Goal: Task Accomplishment & Management: Use online tool/utility

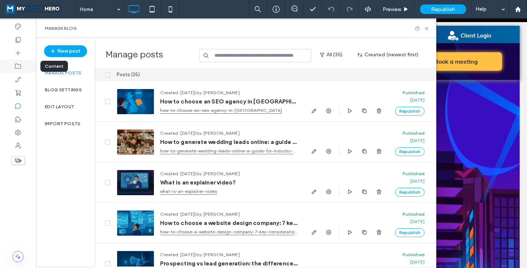
click at [18, 67] on icon at bounding box center [17, 65] width 7 height 7
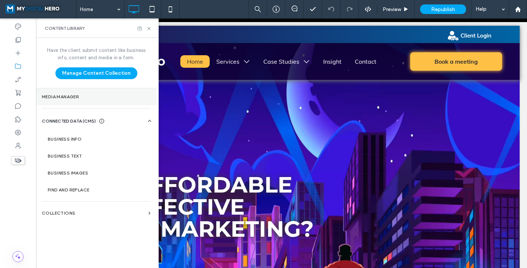
click at [61, 94] on label "Media Manager" at bounding box center [96, 96] width 109 height 5
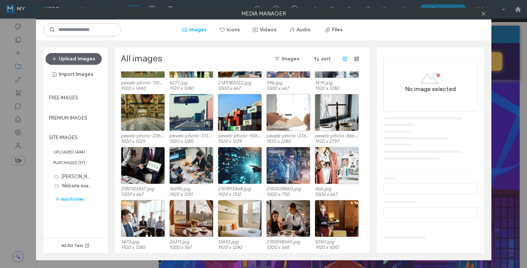
scroll to position [317, 0]
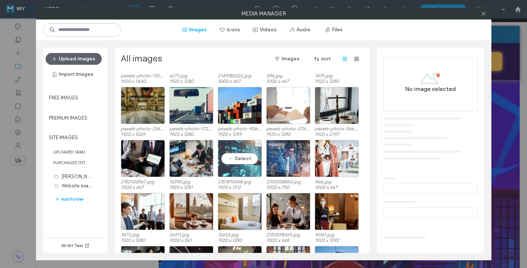
click at [234, 153] on div "Select" at bounding box center [240, 158] width 44 height 37
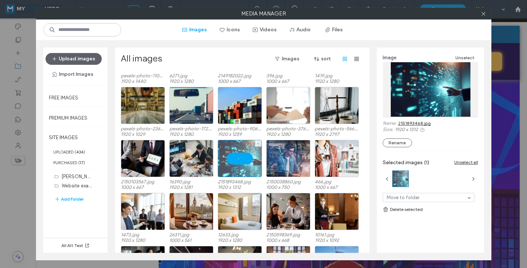
click at [235, 153] on div at bounding box center [240, 158] width 44 height 37
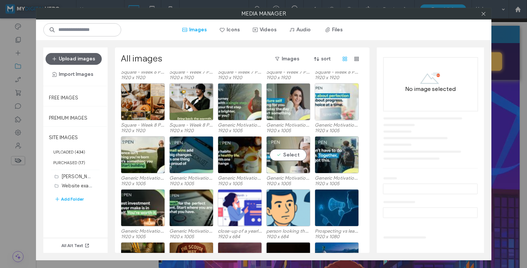
scroll to position [1069, 0]
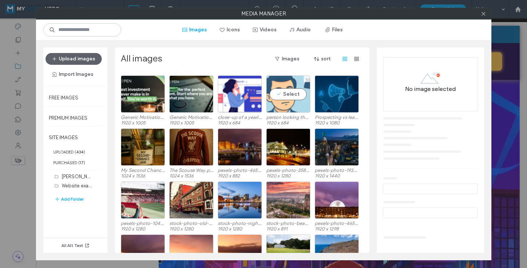
click at [291, 95] on div "Select" at bounding box center [288, 93] width 44 height 37
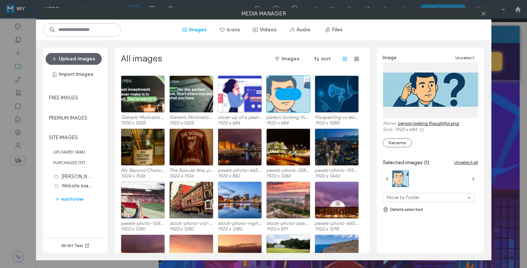
click at [291, 95] on div at bounding box center [288, 93] width 44 height 37
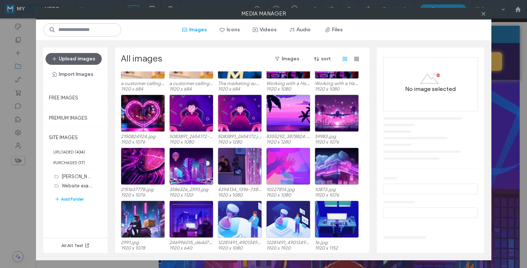
scroll to position [1793, 0]
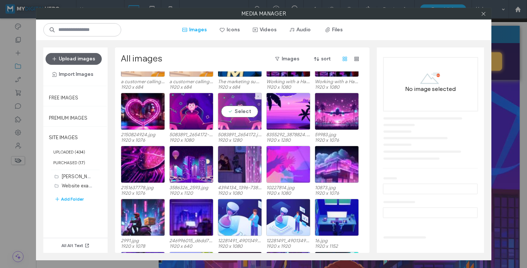
click at [232, 114] on div "Select" at bounding box center [240, 111] width 44 height 37
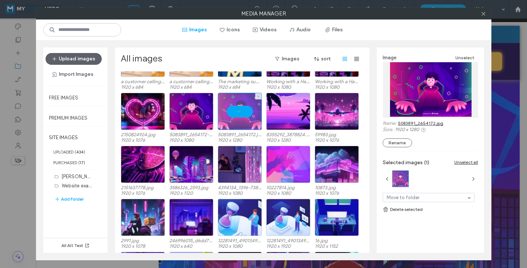
click at [232, 114] on div at bounding box center [240, 111] width 44 height 37
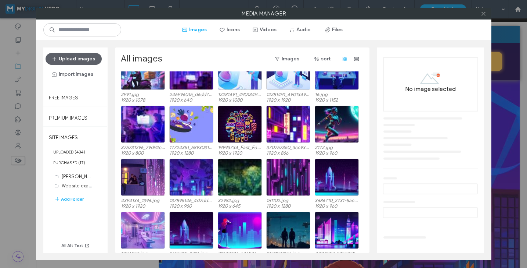
scroll to position [2056, 0]
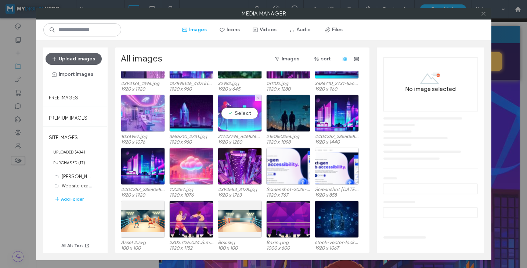
click at [244, 115] on div "Select" at bounding box center [240, 112] width 44 height 37
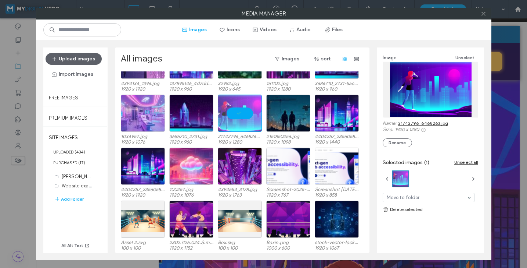
click at [422, 122] on link "21742796_6468263.jpg" at bounding box center [423, 123] width 50 height 6
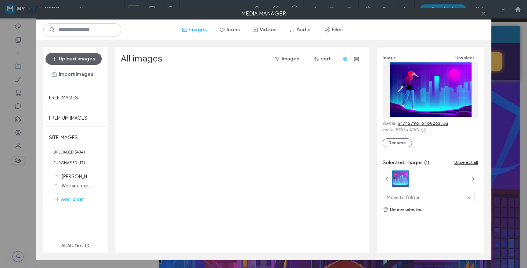
scroll to position [2056, 0]
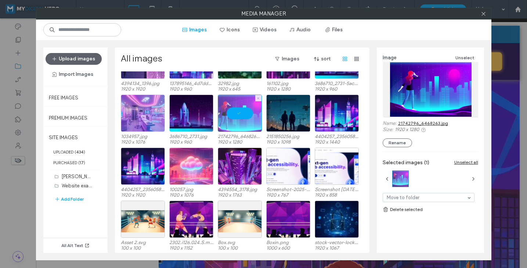
click at [241, 112] on div at bounding box center [240, 112] width 44 height 37
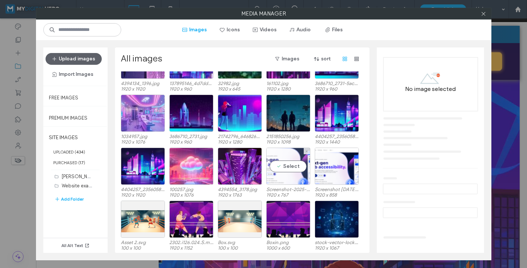
click at [273, 162] on div "Select" at bounding box center [288, 165] width 44 height 37
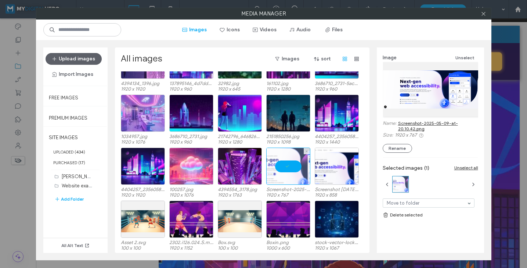
click at [273, 162] on div at bounding box center [288, 165] width 44 height 37
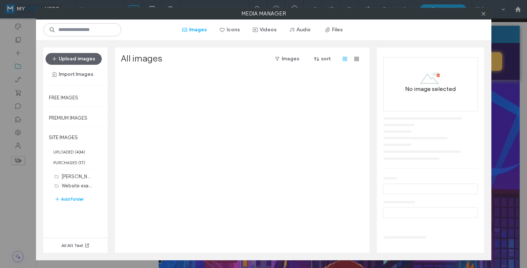
scroll to position [0, 0]
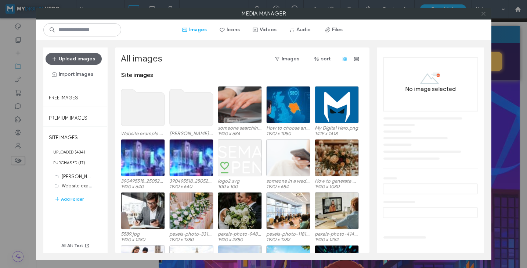
click at [484, 15] on icon at bounding box center [484, 14] width 6 height 6
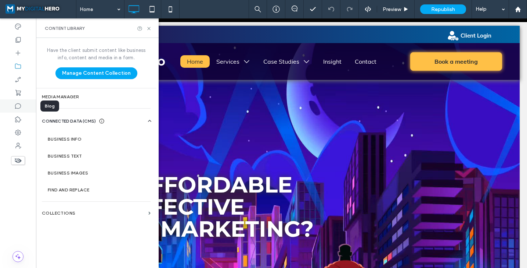
click at [18, 104] on icon at bounding box center [17, 105] width 7 height 7
